Goal: Information Seeking & Learning: Check status

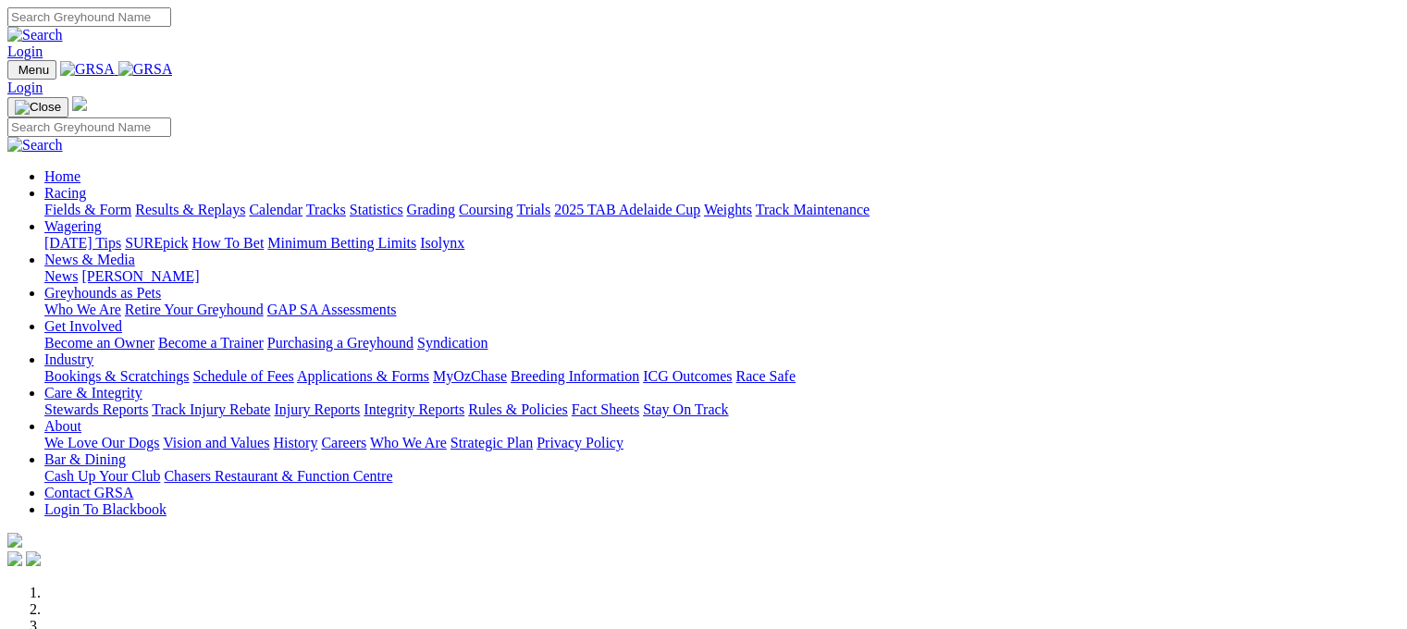
click at [57, 202] on link "Fields & Form" at bounding box center [87, 210] width 87 height 16
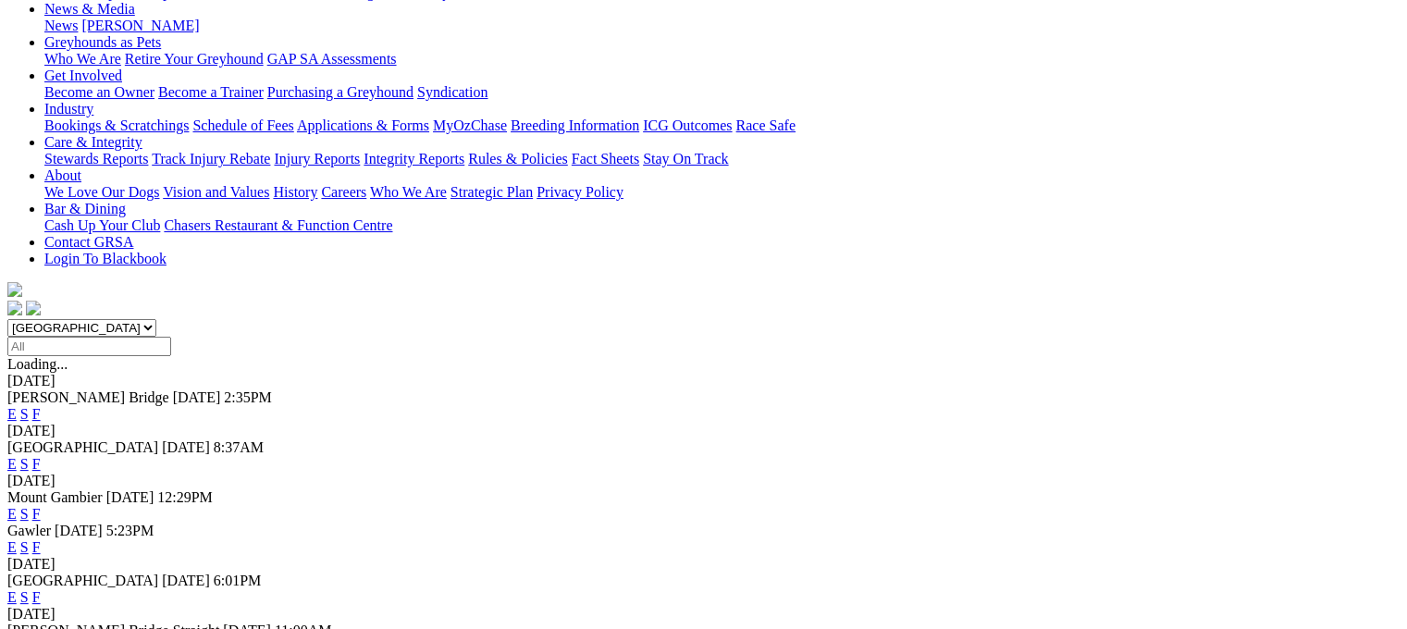
scroll to position [381, 0]
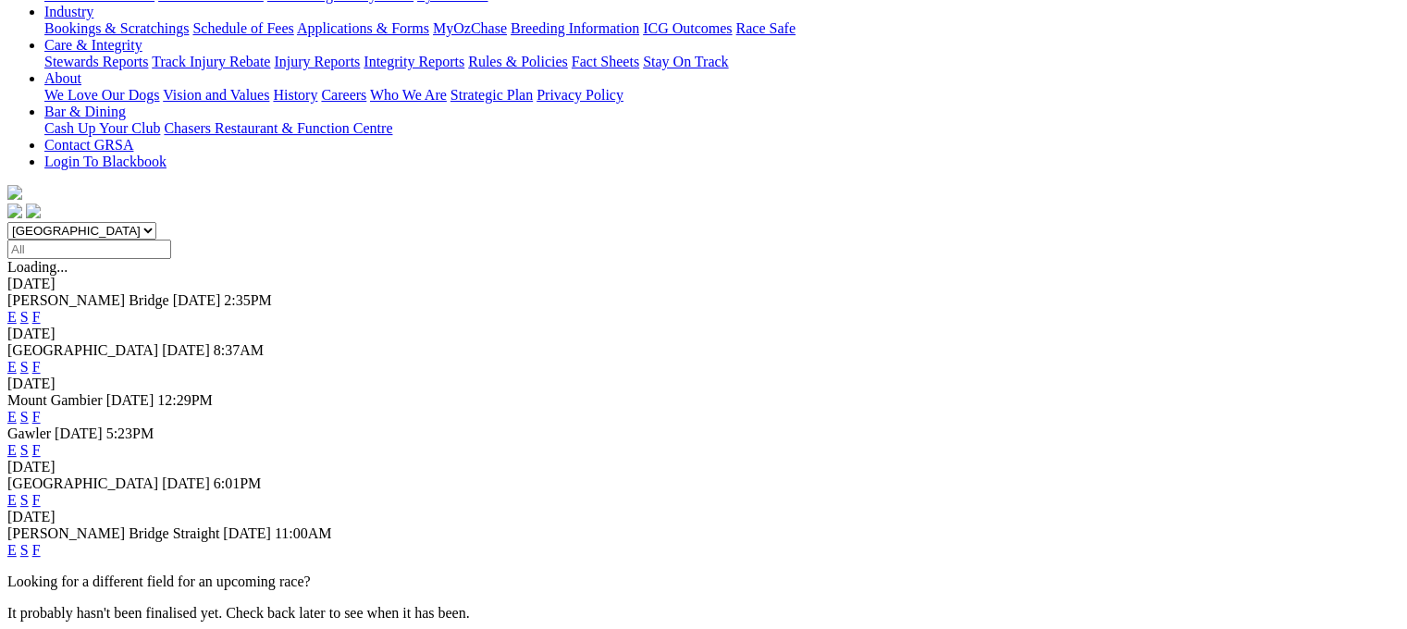
click at [41, 442] on link "F" at bounding box center [36, 450] width 8 height 16
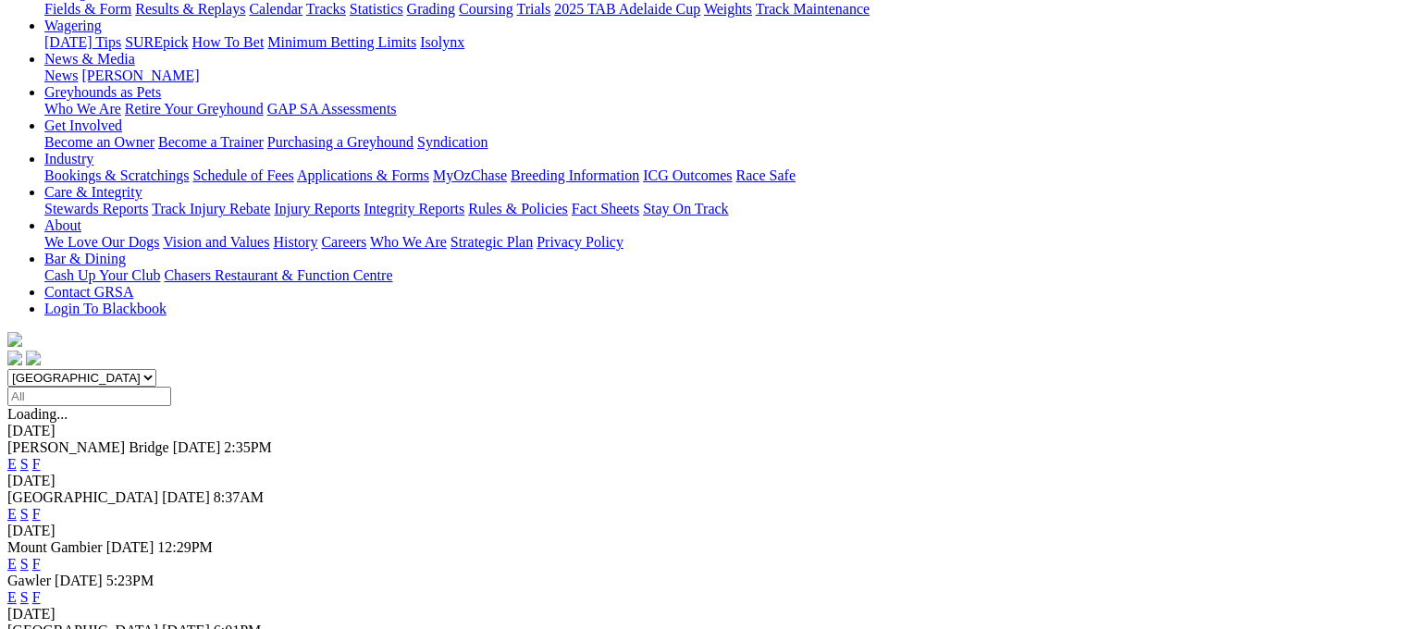
scroll to position [395, 0]
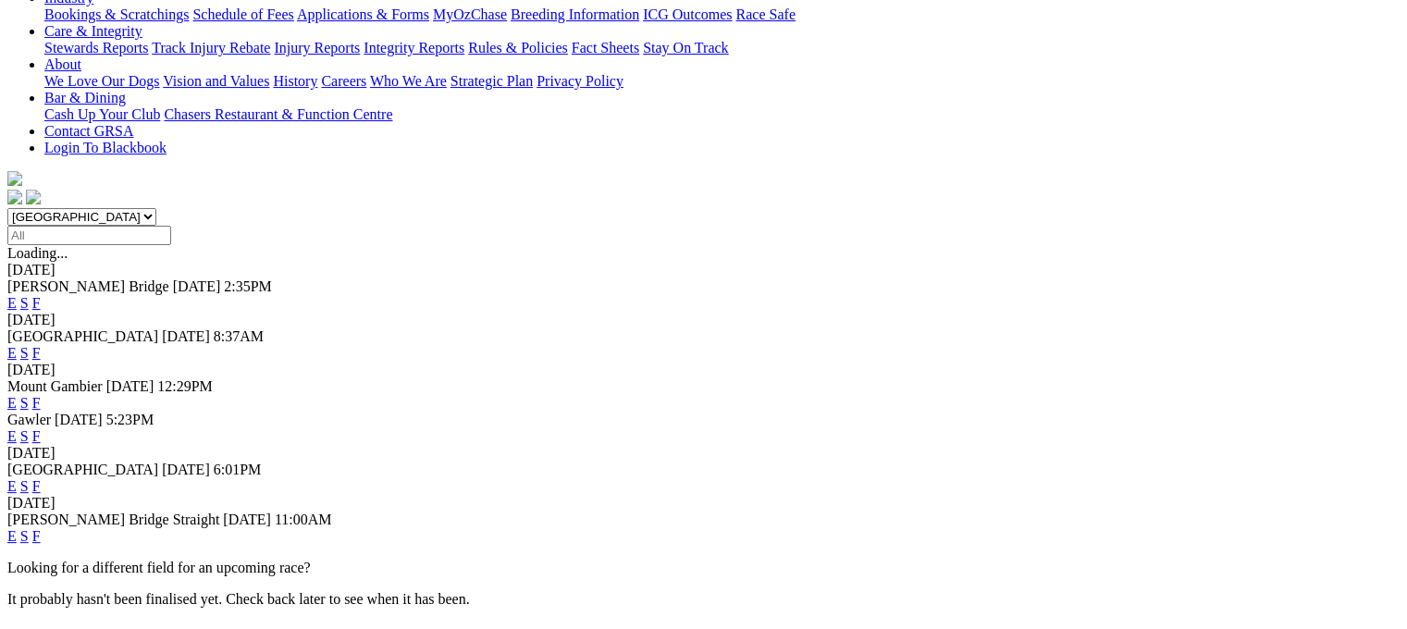
click at [41, 478] on link "F" at bounding box center [36, 486] width 8 height 16
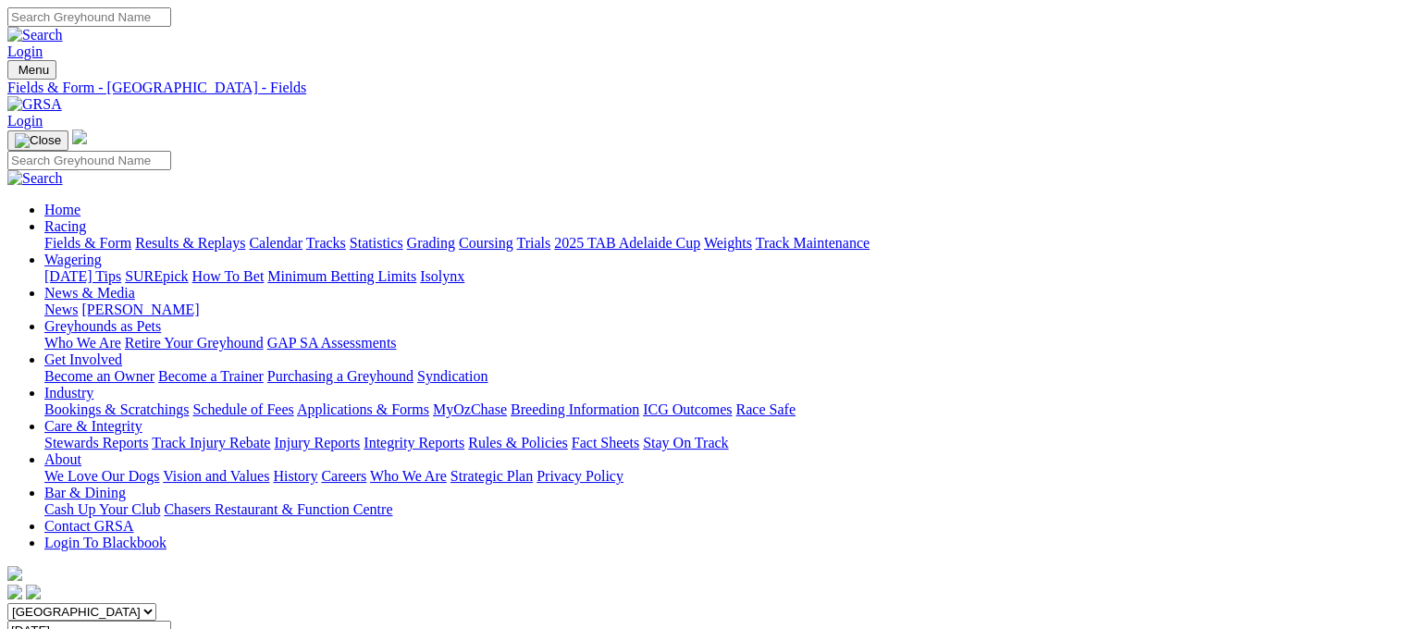
click at [75, 235] on link "Fields & Form" at bounding box center [87, 243] width 87 height 16
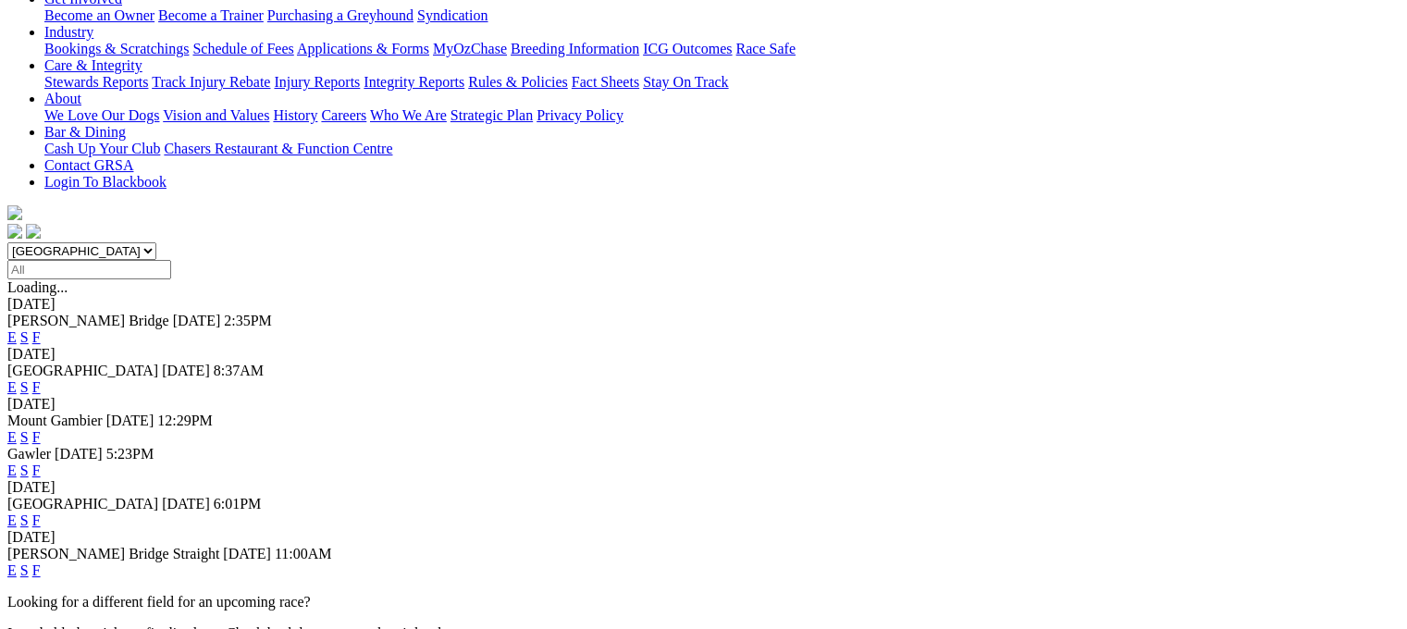
scroll to position [370, 0]
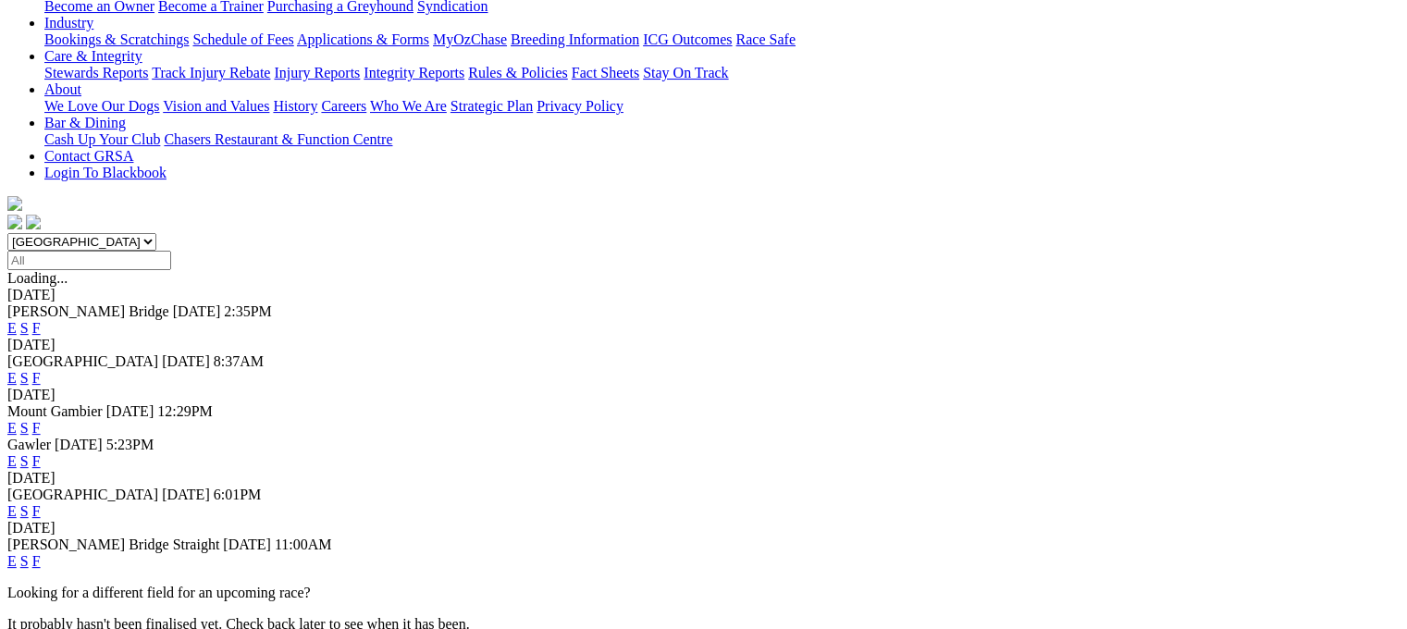
click at [41, 553] on link "F" at bounding box center [36, 561] width 8 height 16
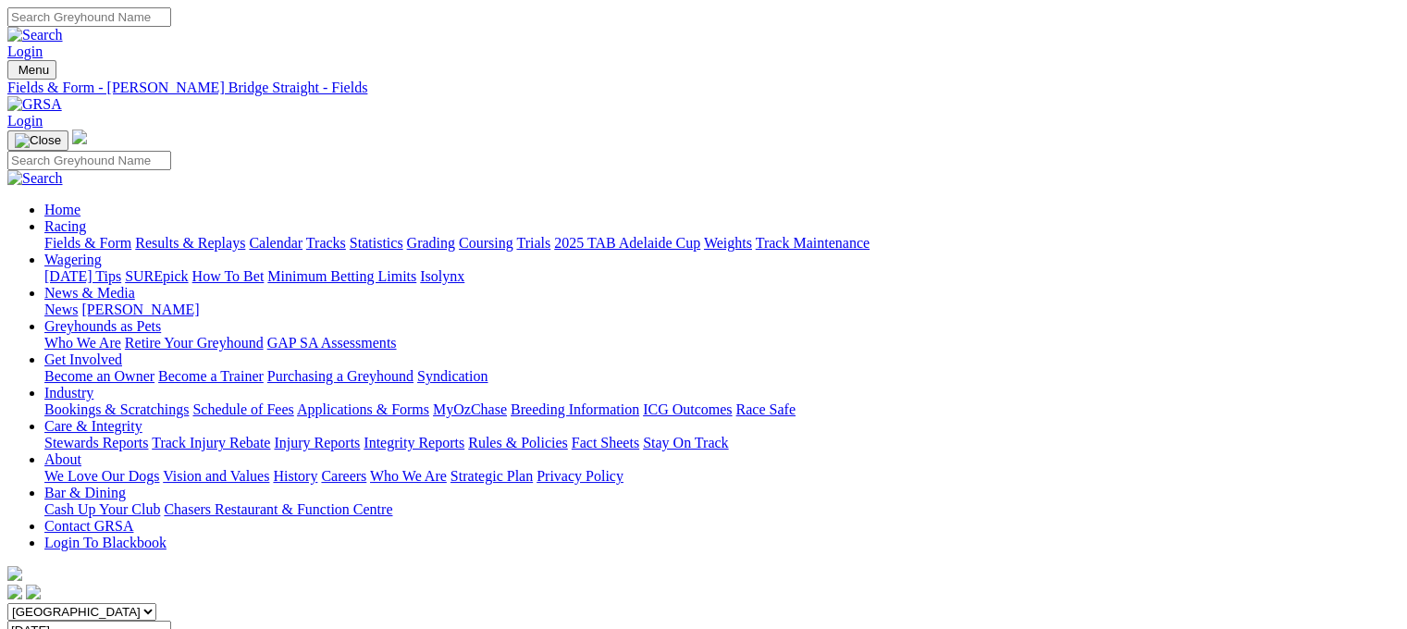
click at [208, 235] on link "Results & Replays" at bounding box center [190, 243] width 110 height 16
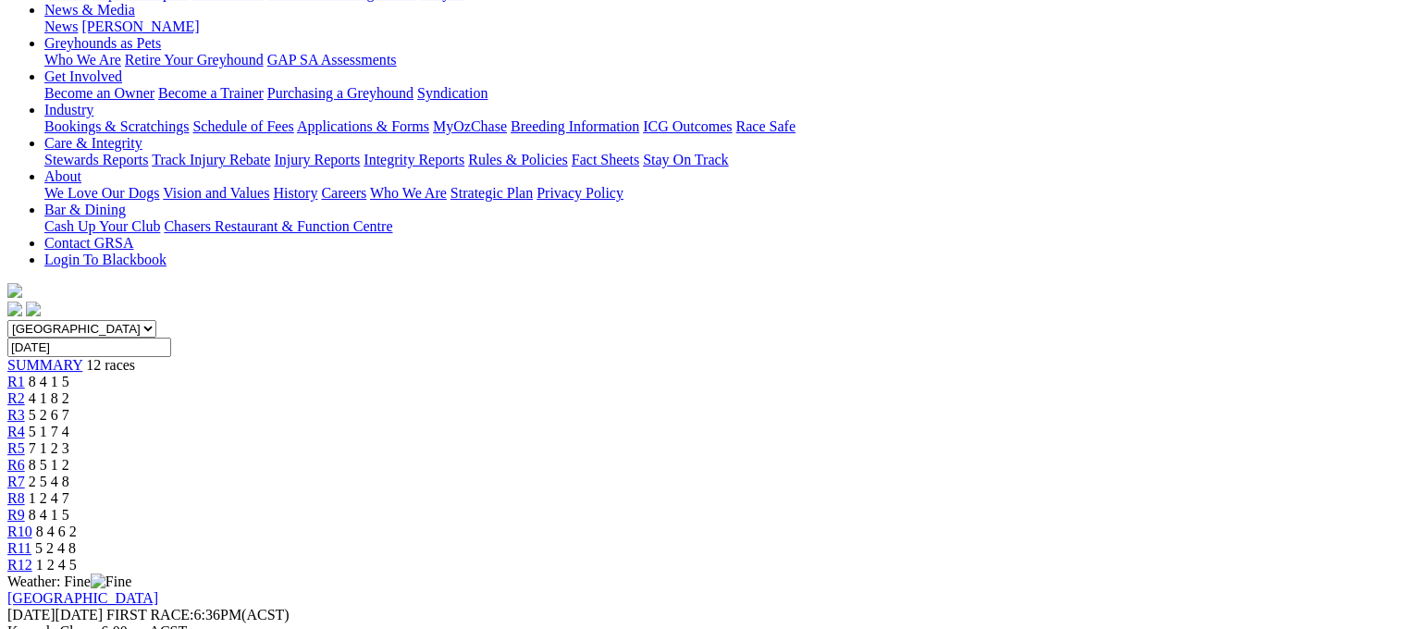
scroll to position [357, 0]
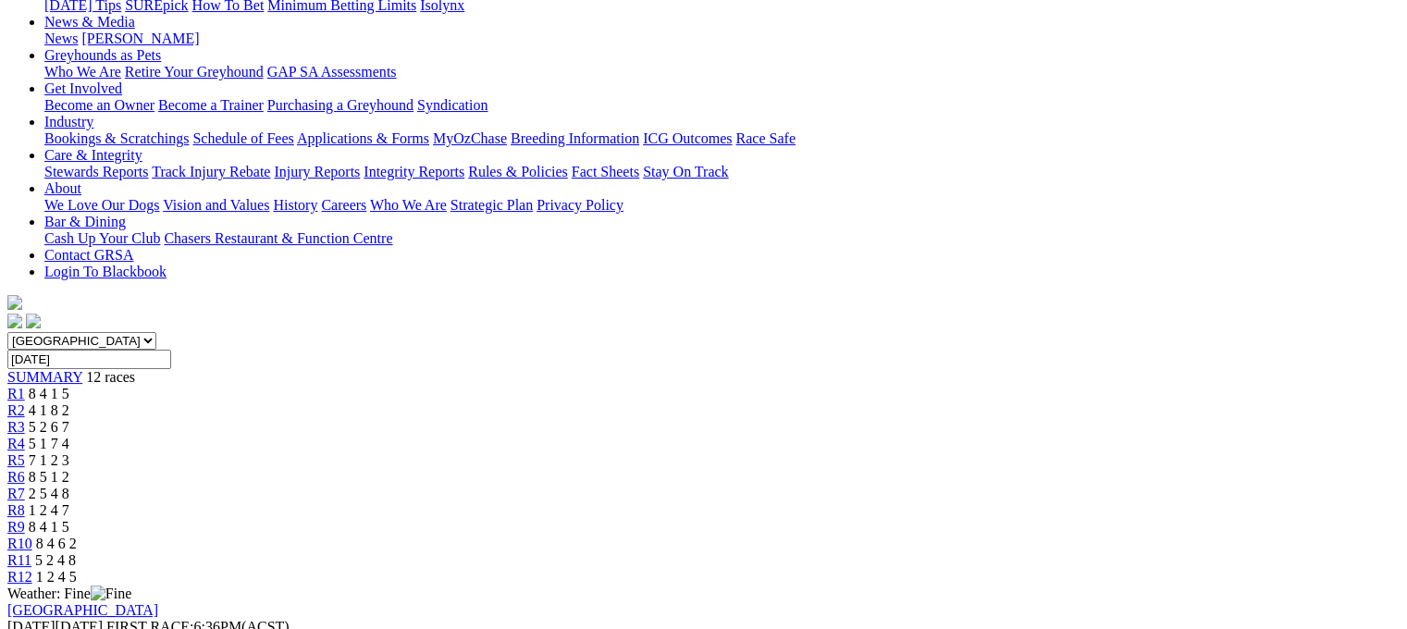
scroll to position [172, 0]
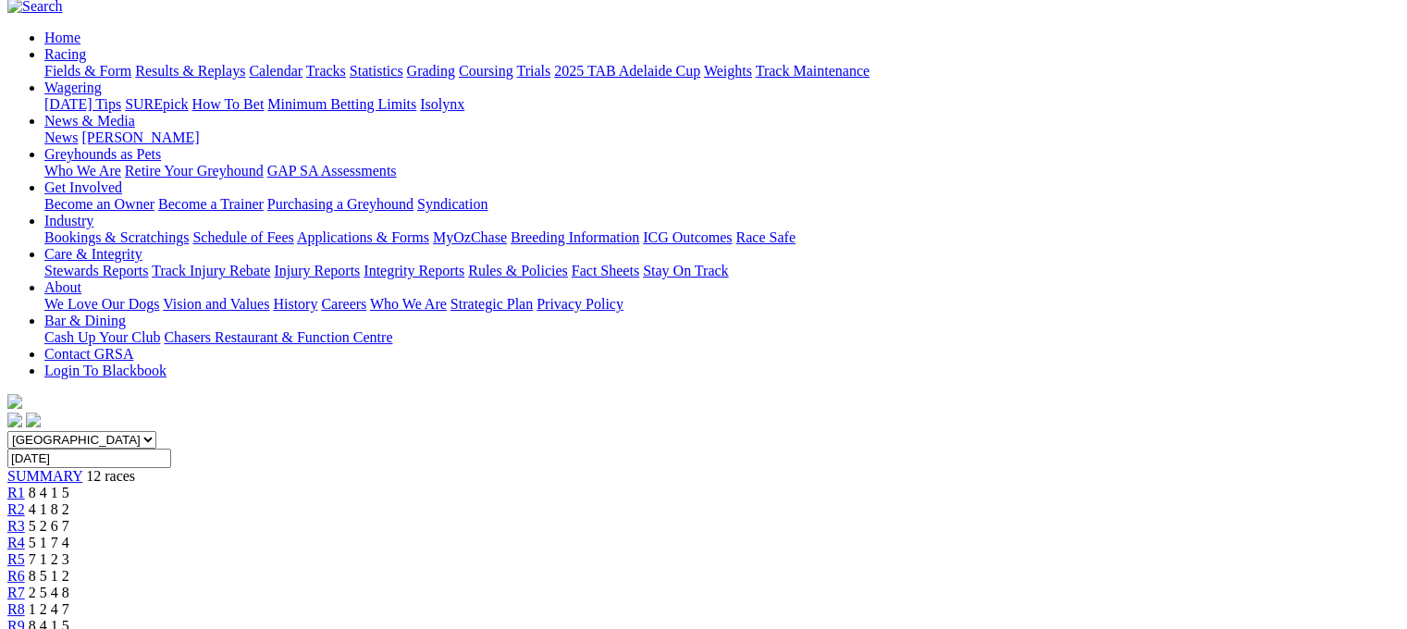
click at [25, 551] on span "R5" at bounding box center [16, 559] width 18 height 16
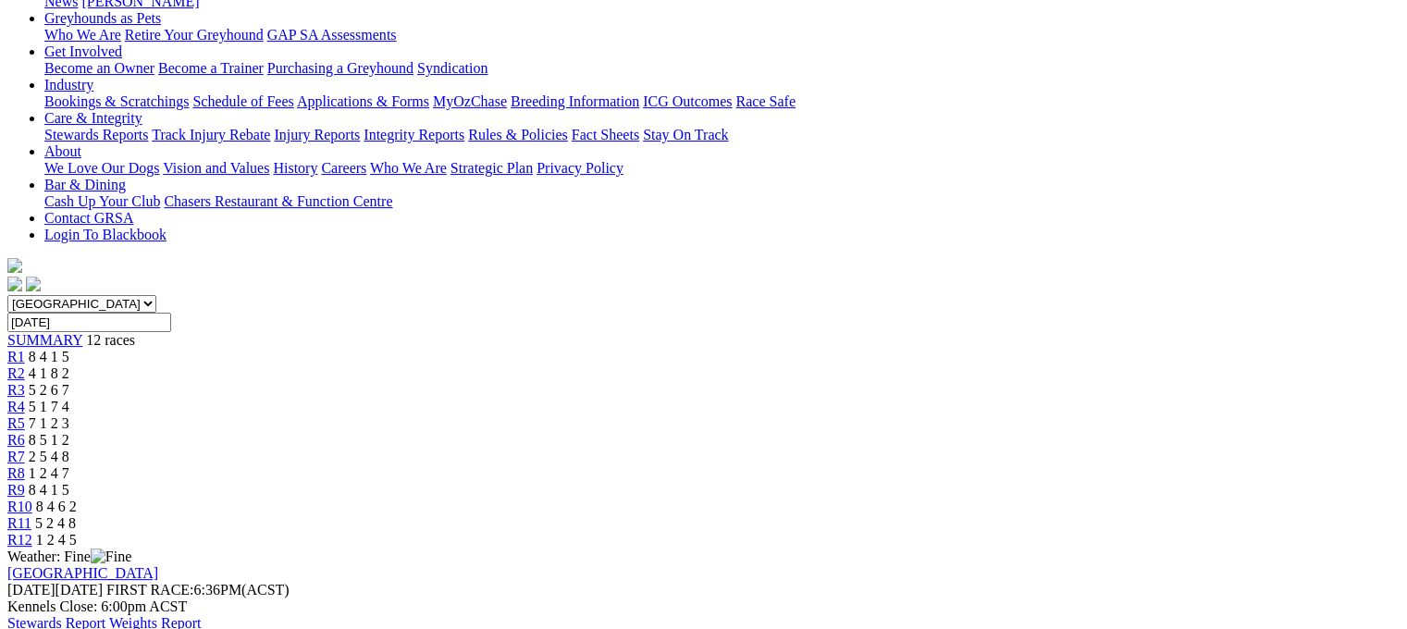
scroll to position [370, 0]
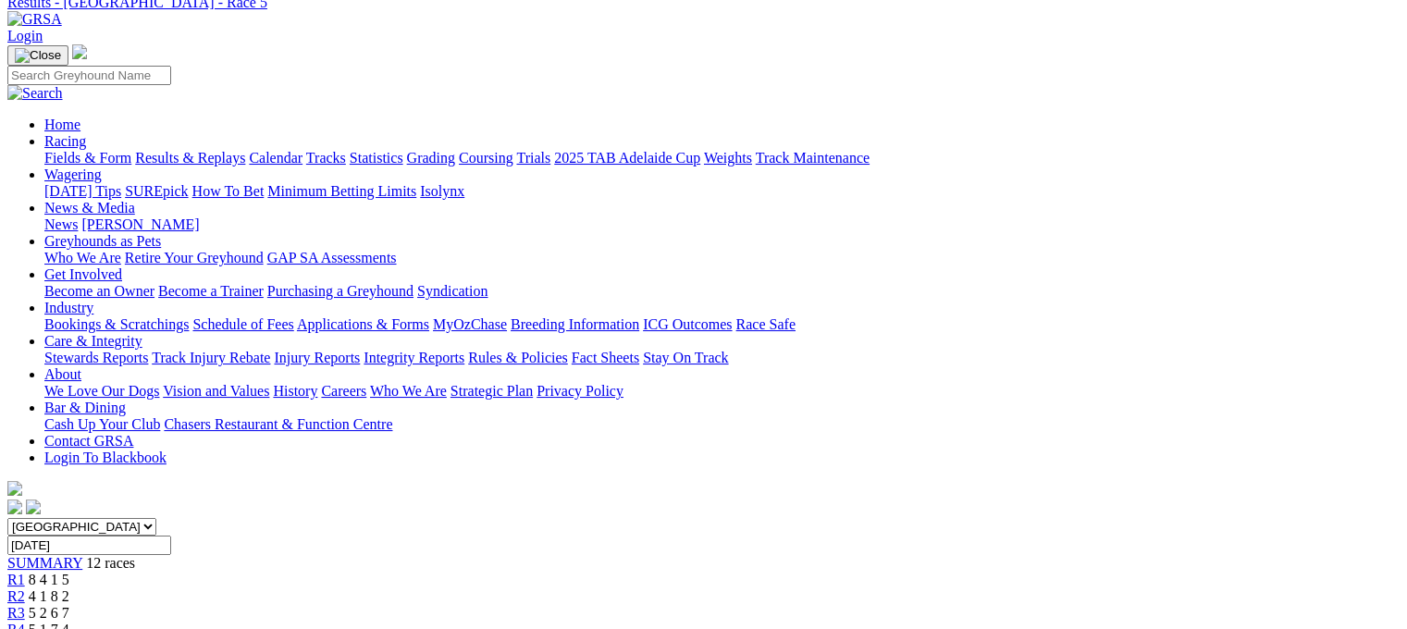
scroll to position [0, 0]
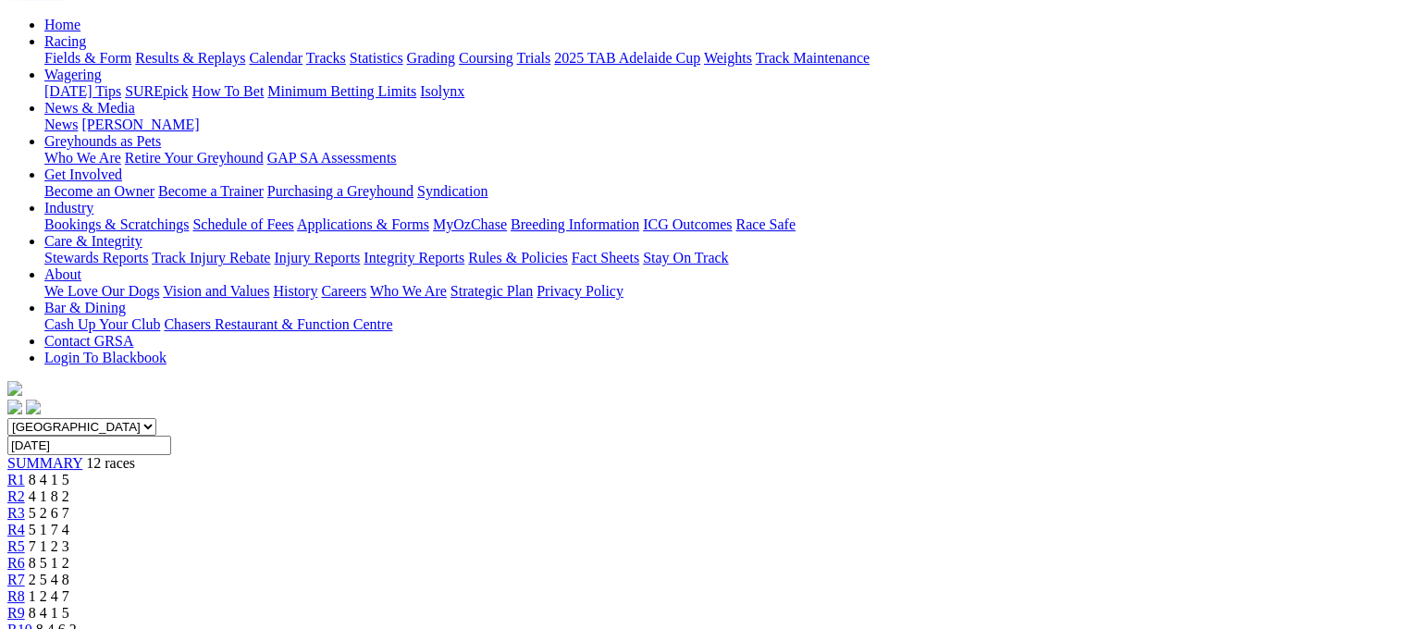
scroll to position [135, 0]
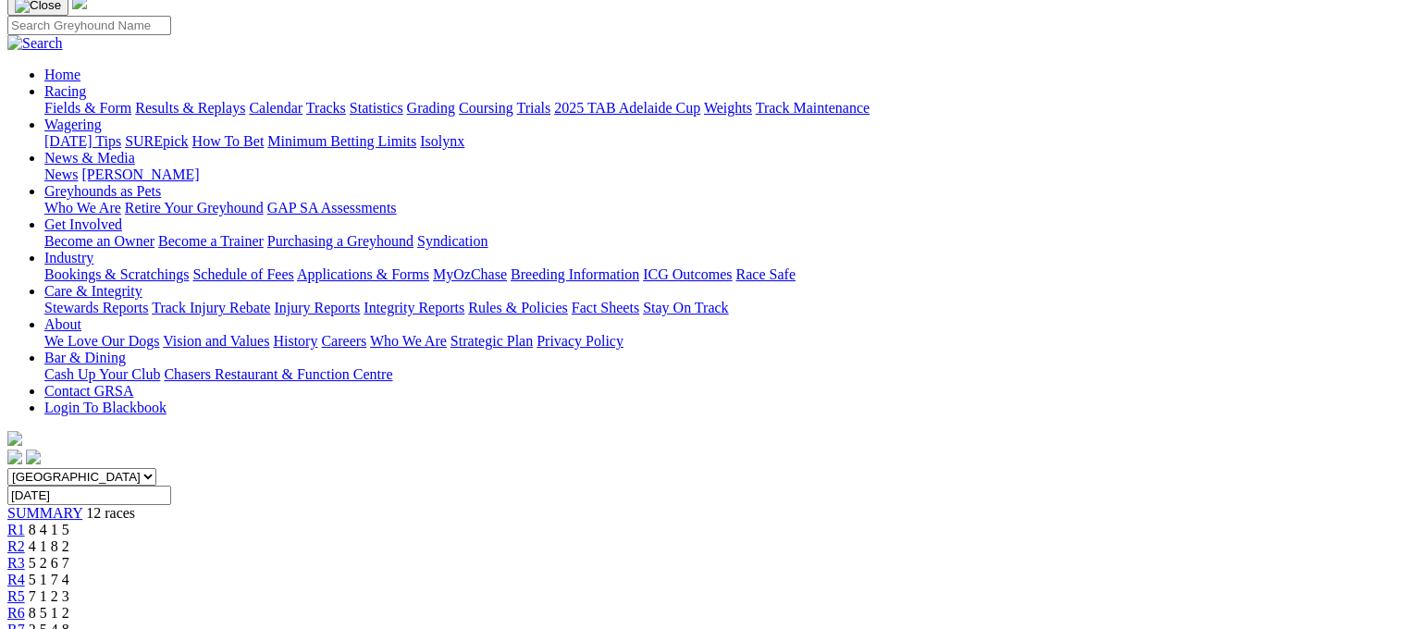
click at [25, 622] on span "R7" at bounding box center [16, 630] width 18 height 16
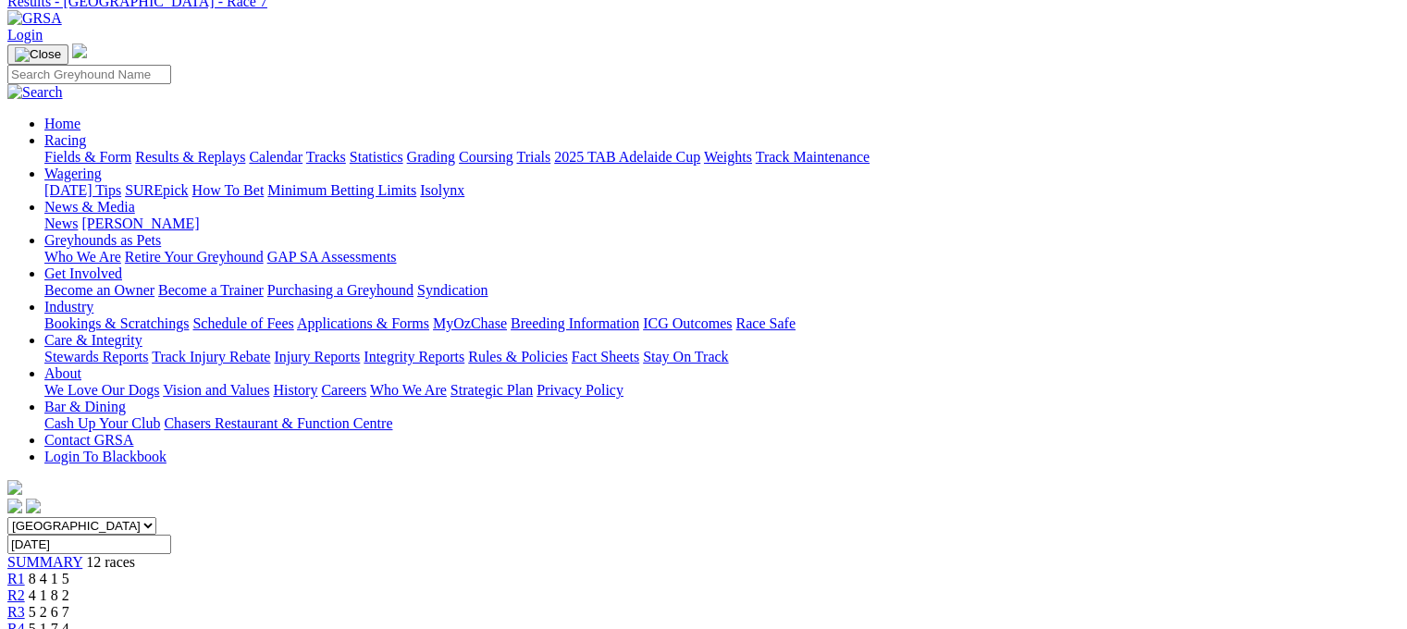
scroll to position [37, 0]
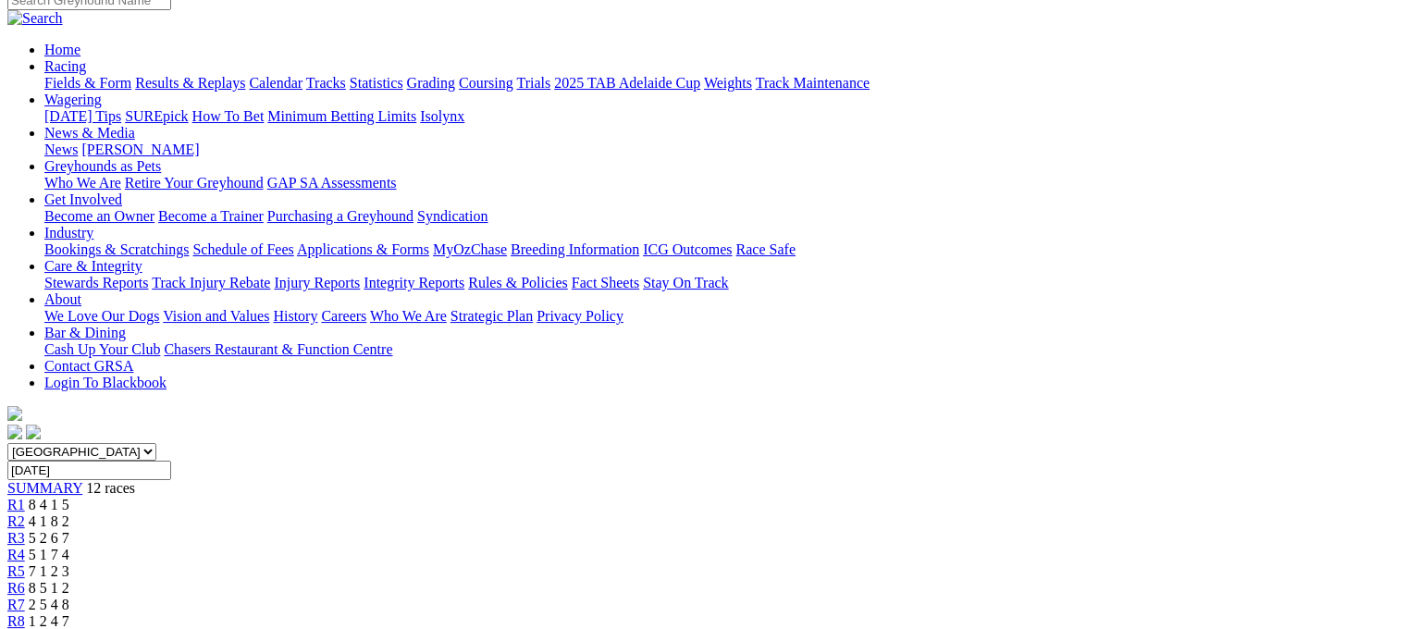
scroll to position [111, 0]
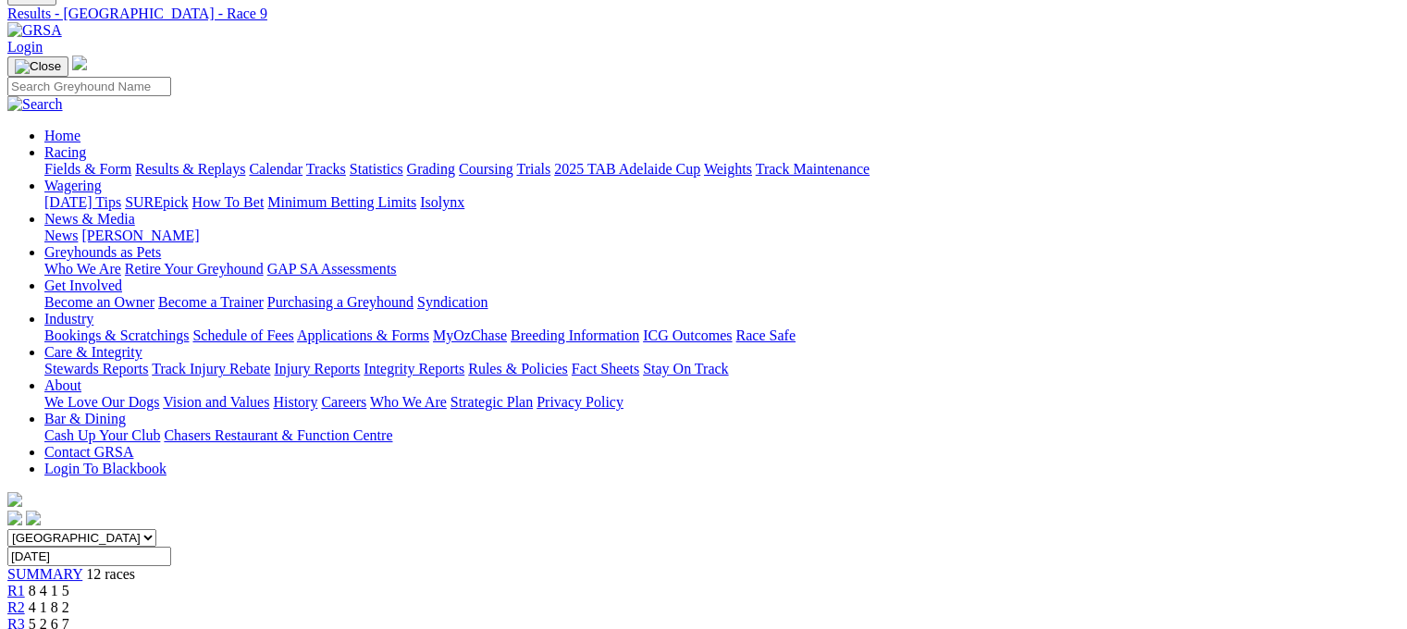
scroll to position [24, 0]
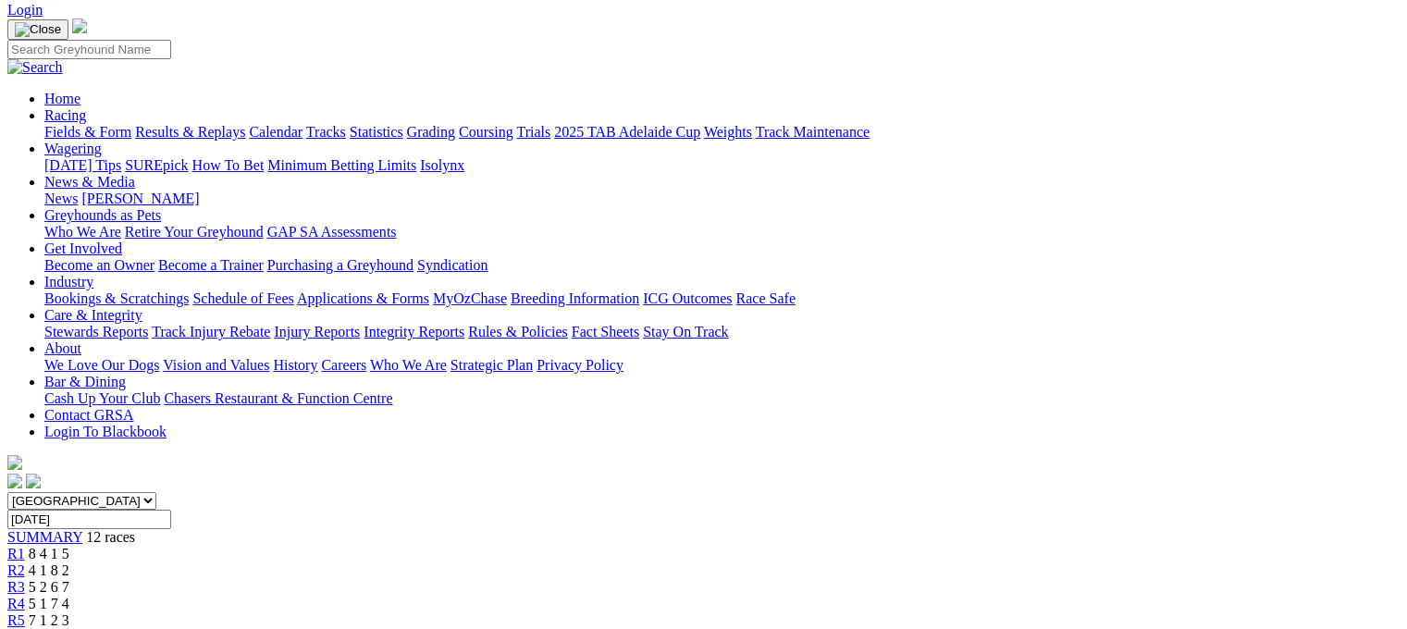
scroll to position [37, 0]
